Goal: Browse casually: Explore the website without a specific task or goal

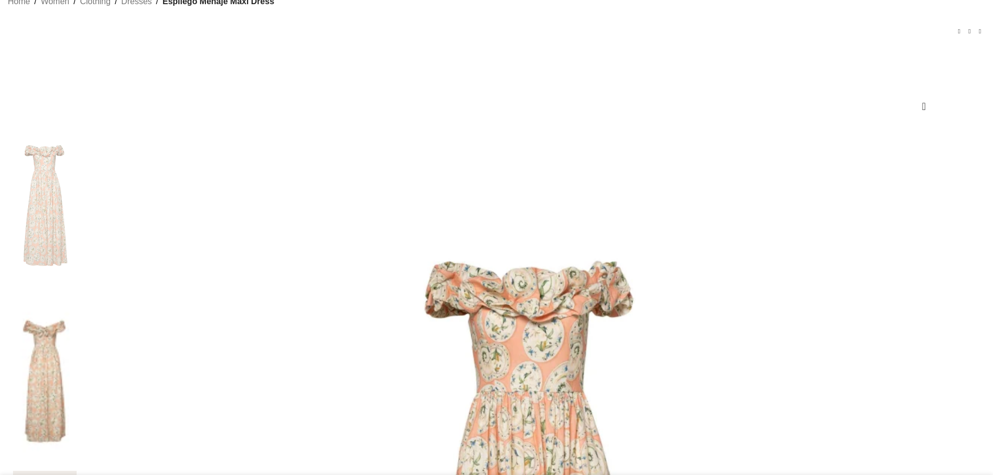
scroll to position [80, 0]
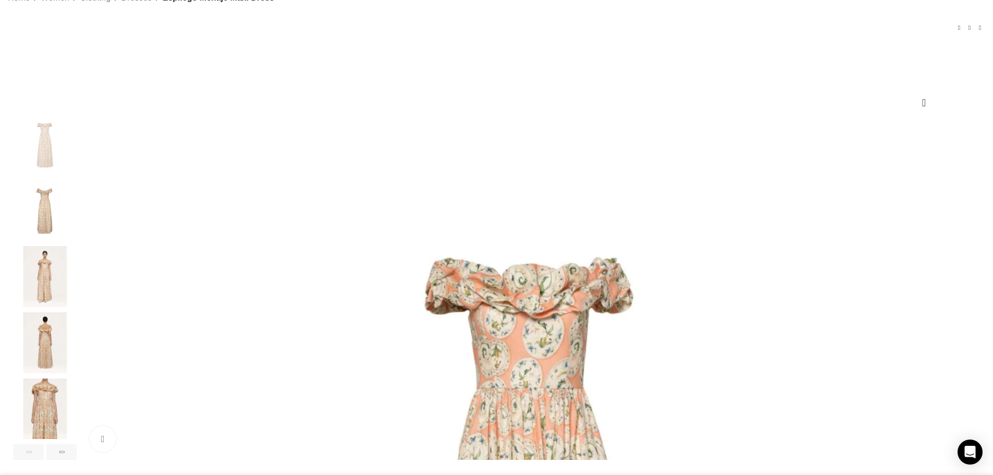
click at [77, 359] on img "4 / 7" at bounding box center [45, 342] width 64 height 61
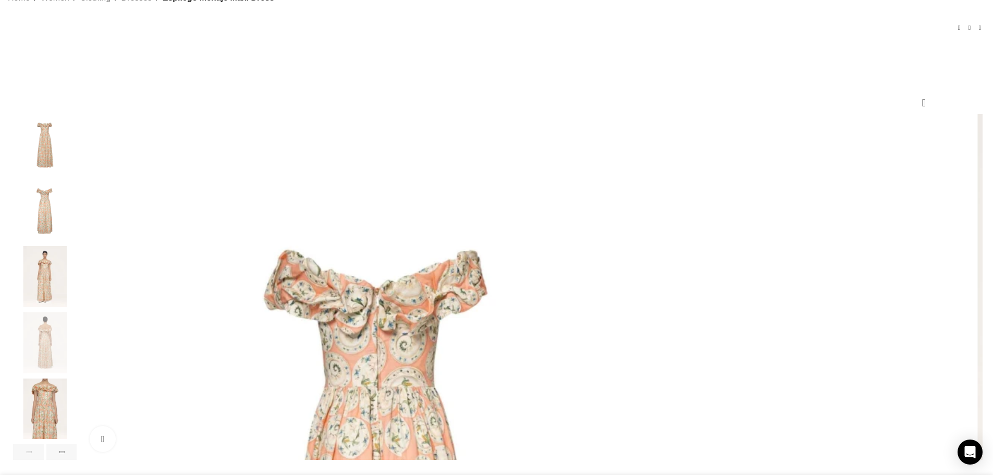
click at [77, 167] on img "1 / 7" at bounding box center [45, 144] width 64 height 61
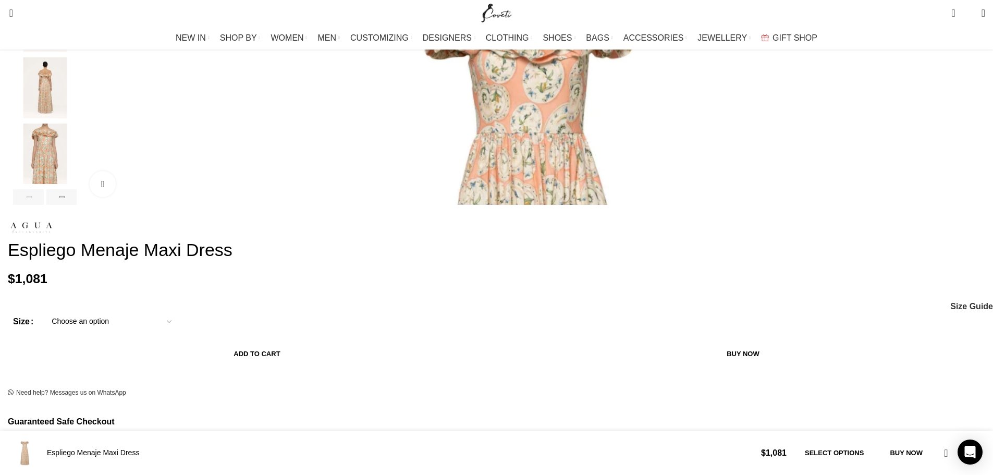
scroll to position [0, 110]
click at [77, 156] on img "5 / 7" at bounding box center [45, 154] width 64 height 61
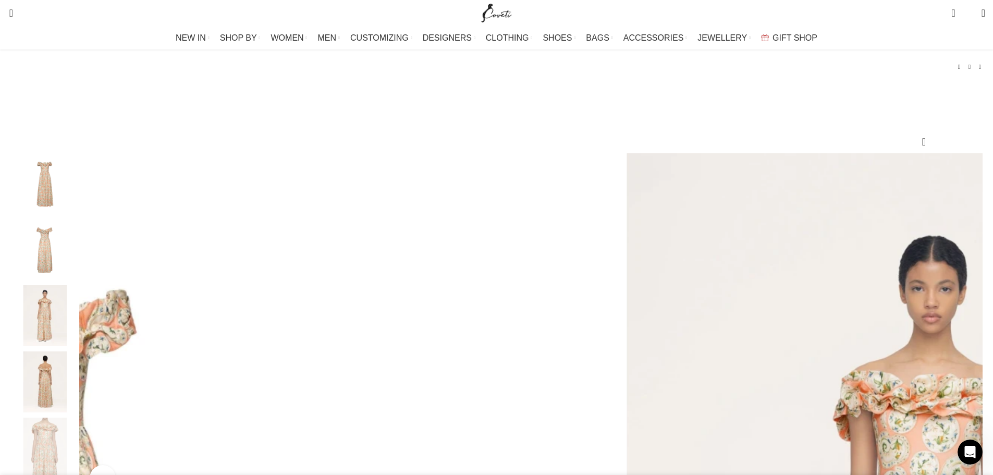
scroll to position [0, 220]
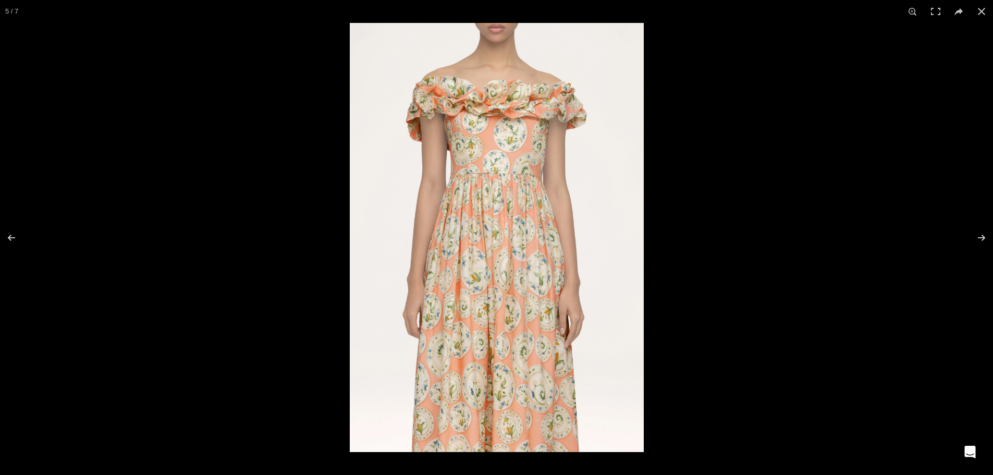
scroll to position [0, 549]
click at [985, 13] on button at bounding box center [981, 11] width 23 height 23
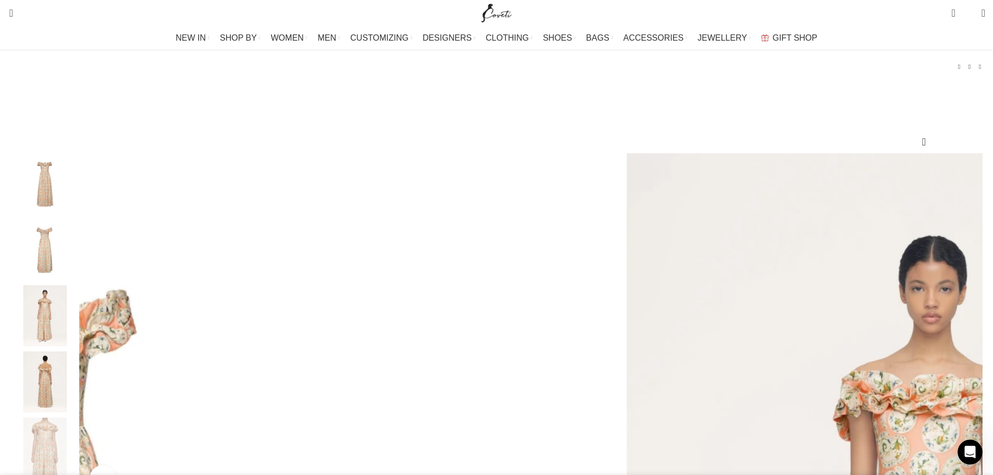
scroll to position [0, 659]
click at [77, 194] on img "1 / 7" at bounding box center [45, 183] width 64 height 61
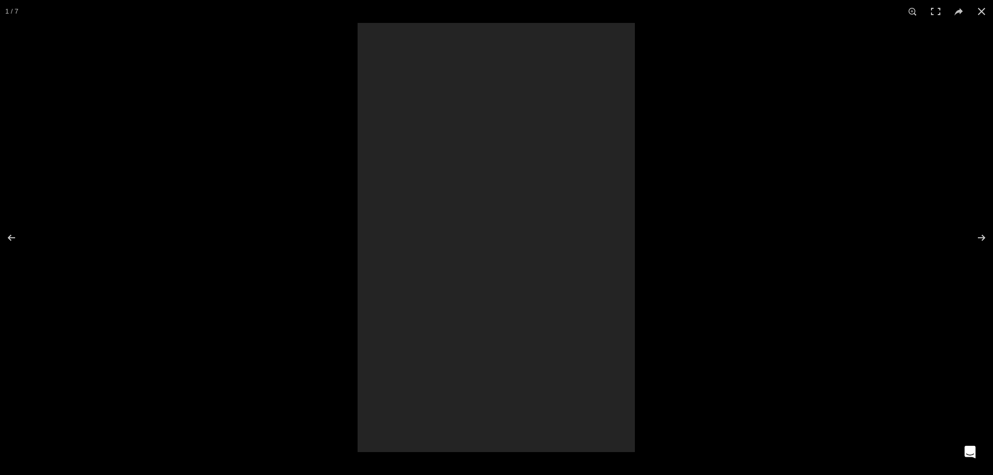
click at [436, 245] on div at bounding box center [496, 237] width 277 height 429
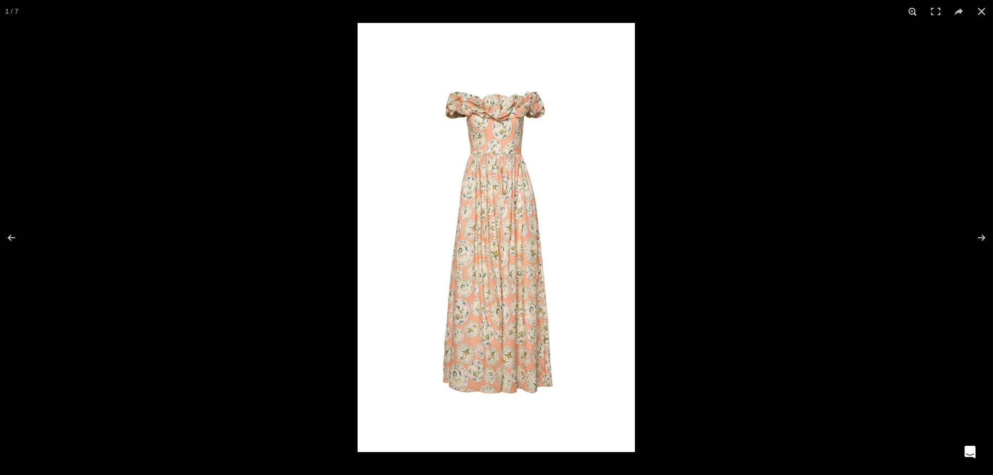
click at [916, 13] on button at bounding box center [913, 11] width 23 height 23
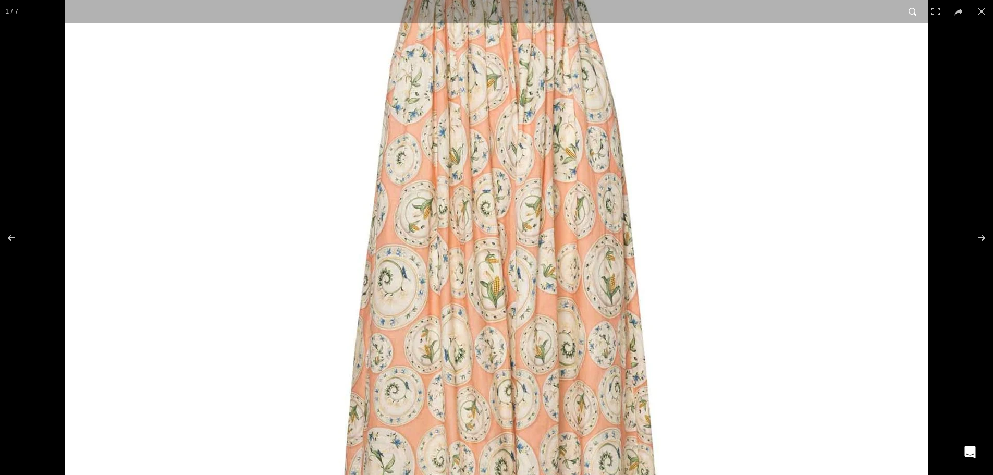
scroll to position [0, 769]
click at [939, 17] on button at bounding box center [936, 11] width 23 height 23
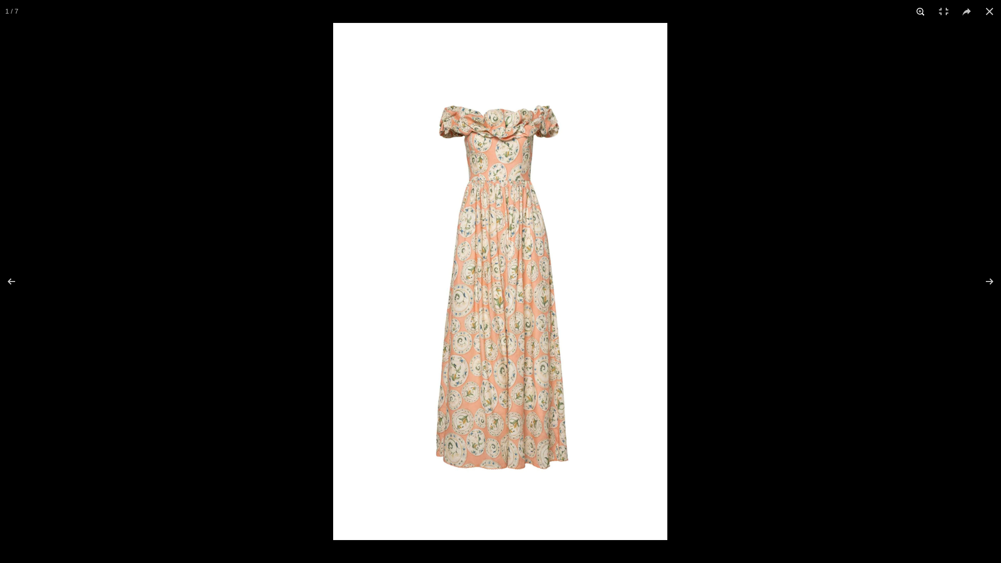
click at [919, 9] on button at bounding box center [920, 11] width 23 height 23
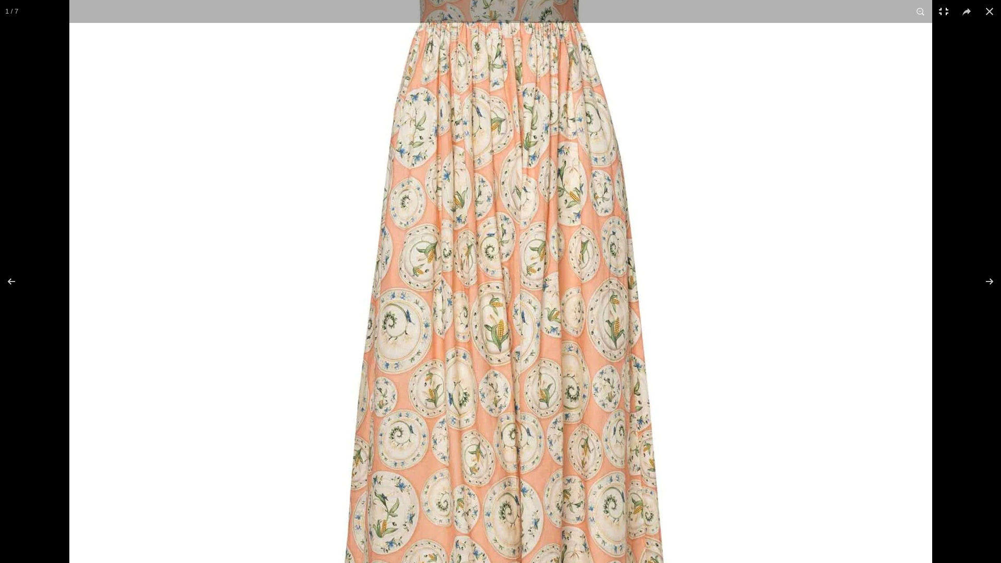
click at [946, 18] on button at bounding box center [943, 11] width 23 height 23
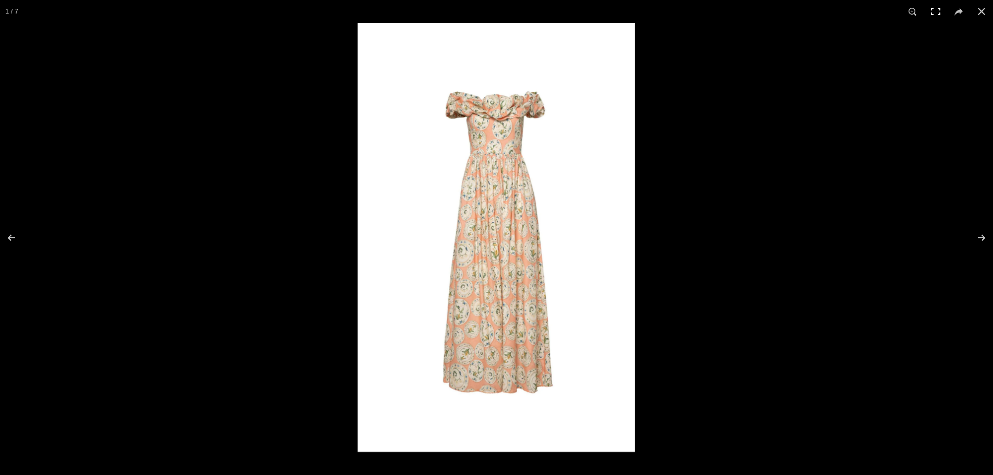
scroll to position [0, 878]
click at [915, 8] on button at bounding box center [913, 11] width 23 height 23
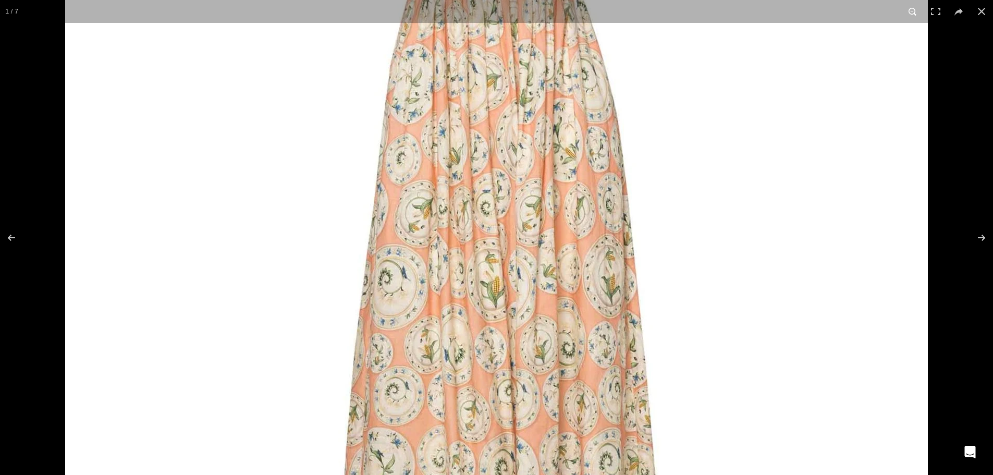
click at [915, 14] on button at bounding box center [913, 11] width 23 height 23
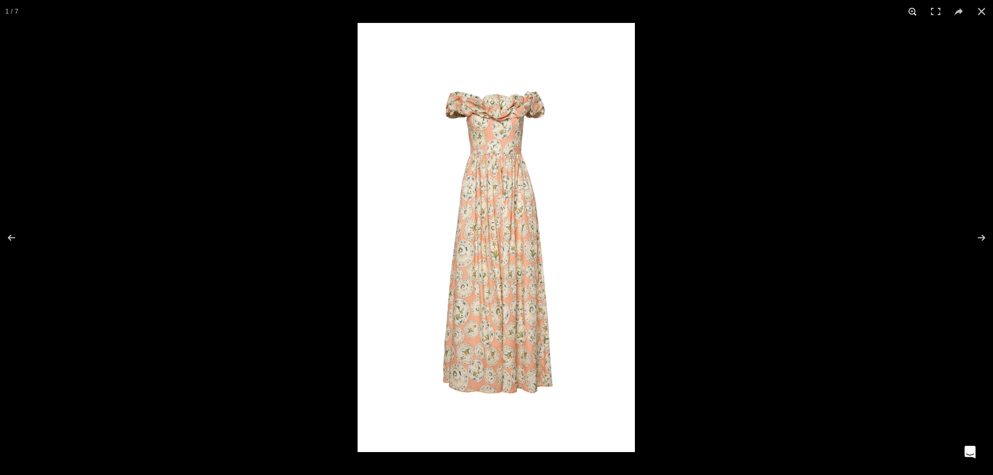
scroll to position [0, 988]
click at [979, 14] on button at bounding box center [981, 11] width 23 height 23
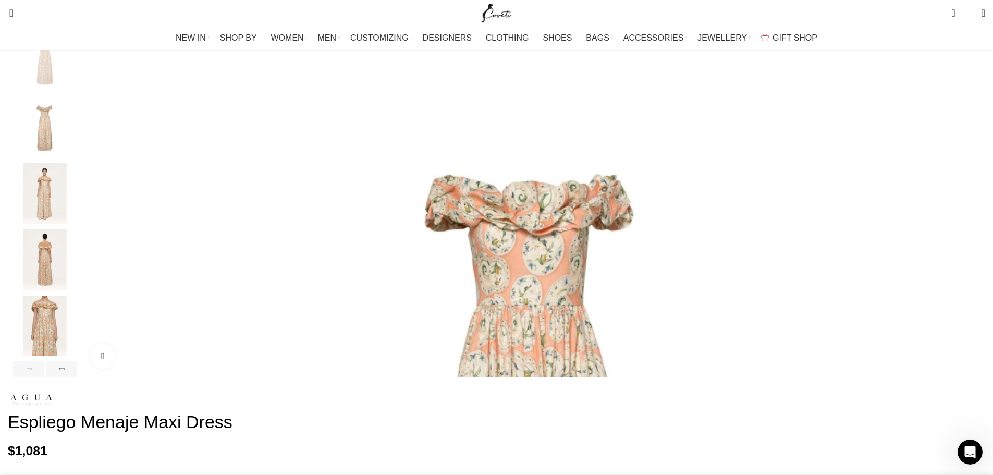
scroll to position [0, 1098]
click at [438, 175] on img "1 / 7" at bounding box center [531, 480] width 899 height 899
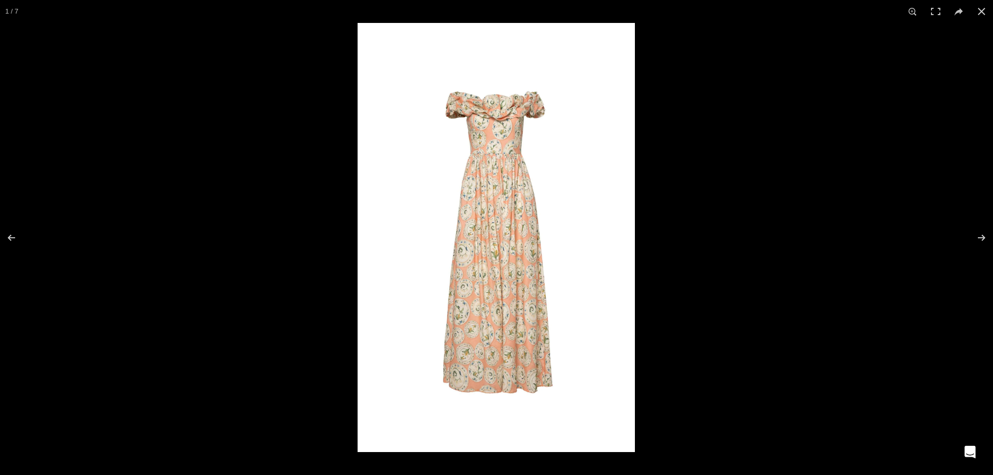
scroll to position [0, 1208]
click at [531, 189] on img at bounding box center [496, 237] width 277 height 429
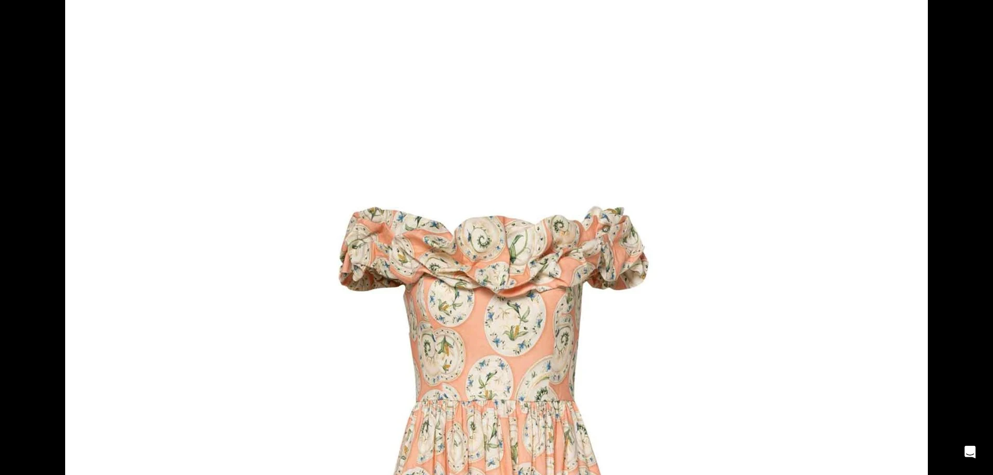
scroll to position [0, 1427]
